Goal: Information Seeking & Learning: Check status

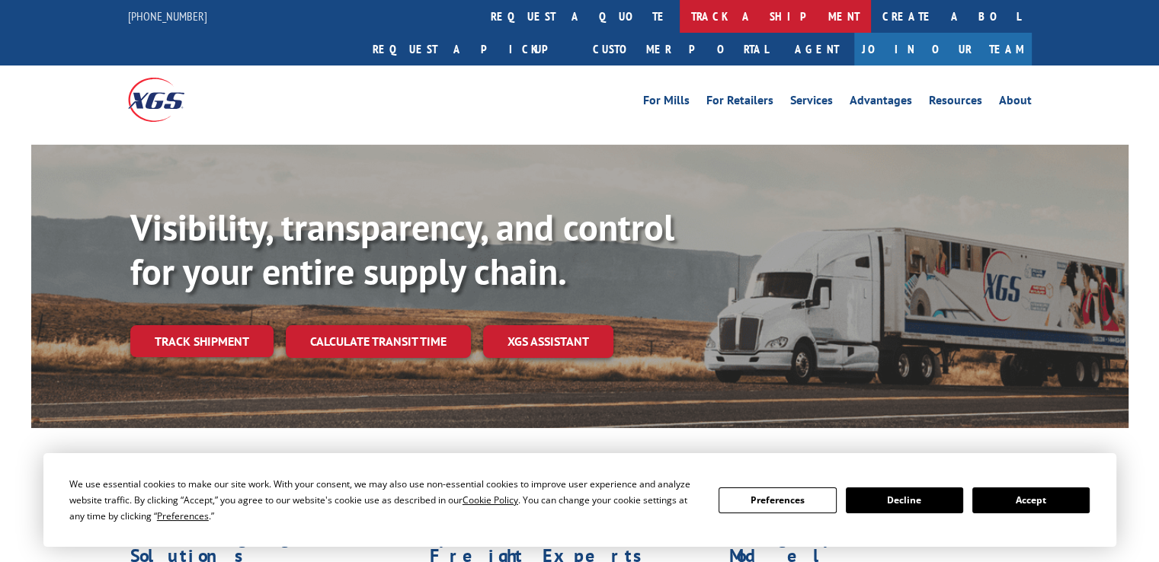
click at [680, 25] on link "track a shipment" at bounding box center [775, 16] width 191 height 33
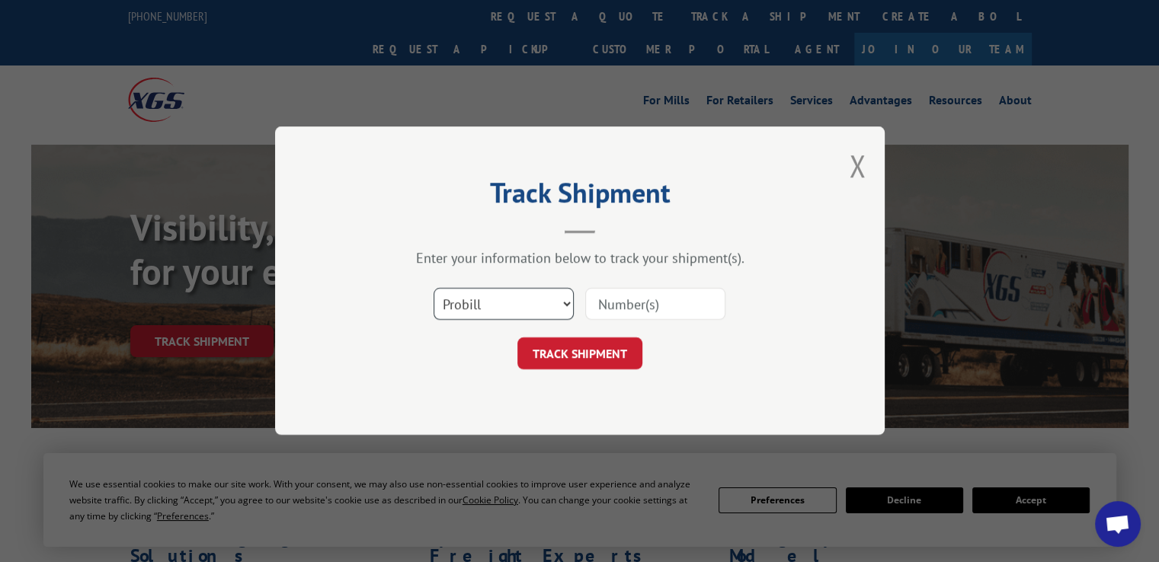
click at [550, 302] on select "Select category... Probill BOL PO" at bounding box center [504, 305] width 140 height 32
select select "bol"
click at [434, 289] on select "Select category... Probill BOL PO" at bounding box center [504, 305] width 140 height 32
click at [631, 312] on input at bounding box center [655, 305] width 140 height 32
type input "2846001"
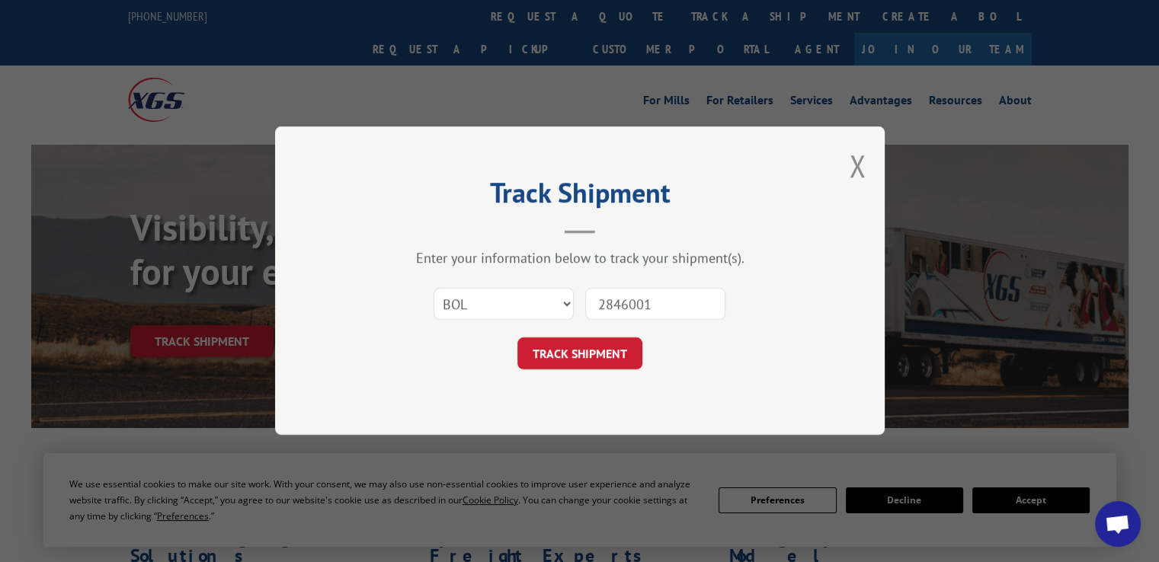
click button "TRACK SHIPMENT" at bounding box center [580, 354] width 125 height 32
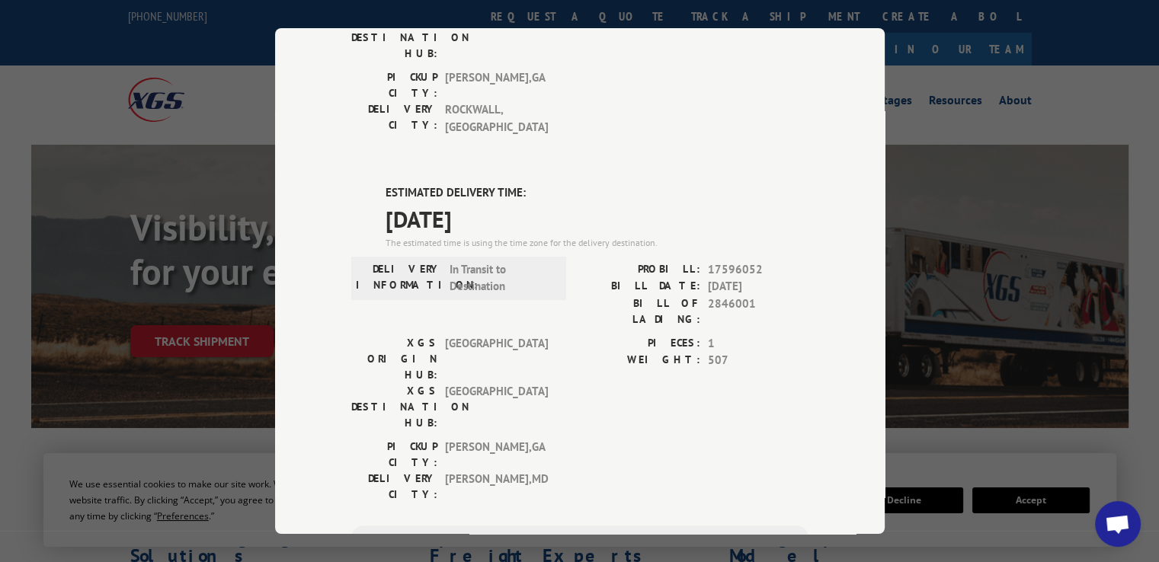
scroll to position [381, 0]
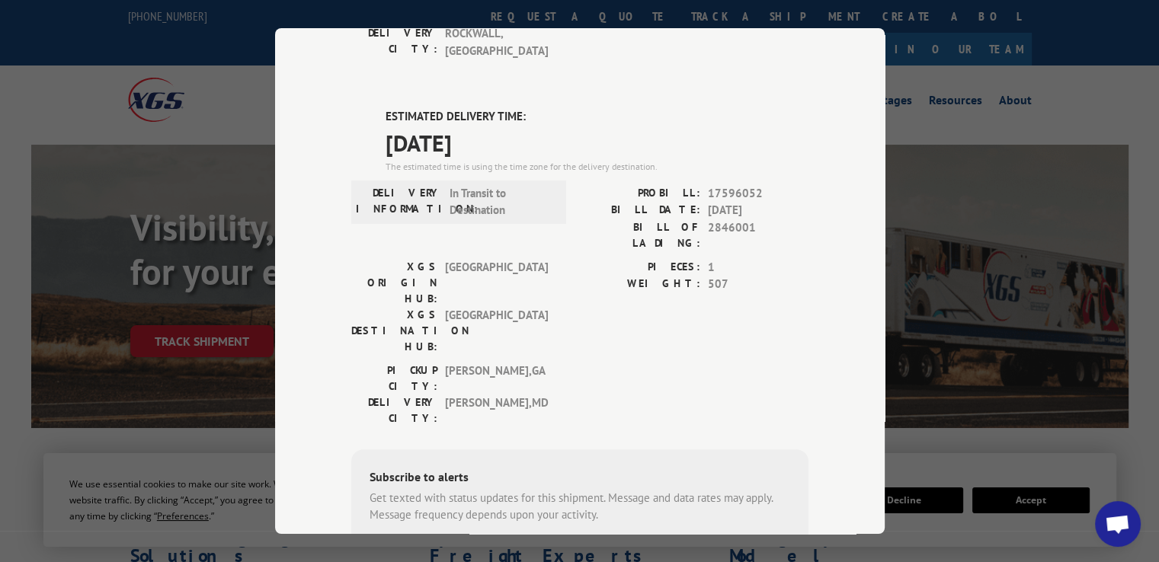
click at [739, 184] on span "17596052" at bounding box center [758, 193] width 101 height 18
copy span "17596052"
